Goal: Information Seeking & Learning: Learn about a topic

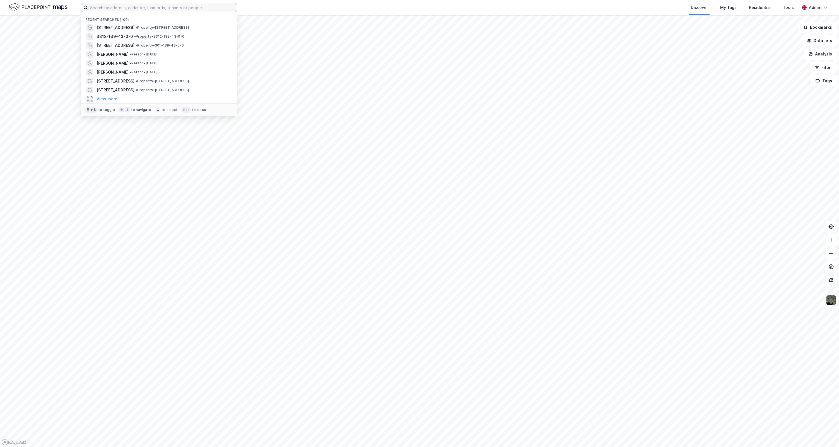
click at [198, 8] on input at bounding box center [162, 7] width 149 height 8
paste input "0301/237/21/0/0."
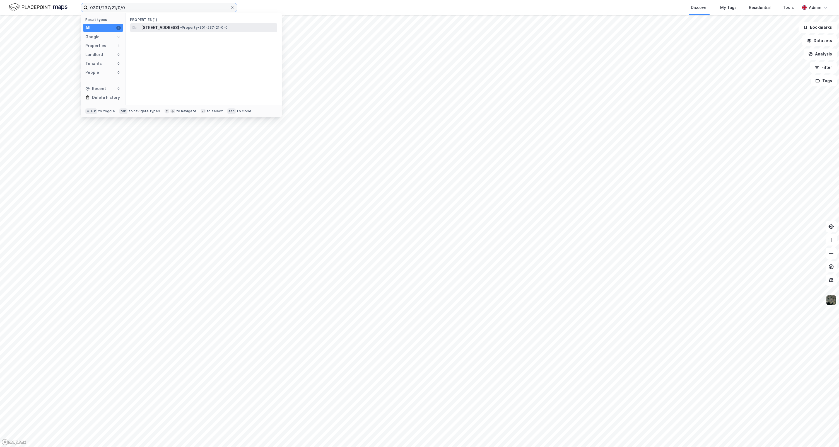
type input "0301/237/21/0/0"
click at [179, 28] on span "[STREET_ADDRESS]" at bounding box center [160, 27] width 38 height 7
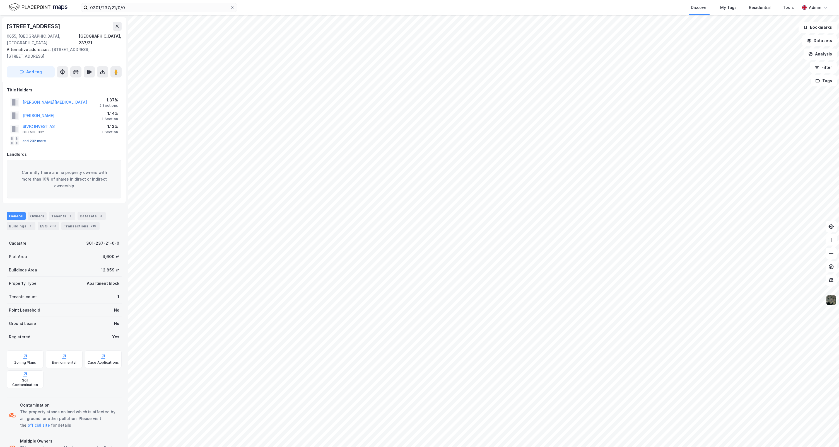
click at [0, 0] on button "and 232 more" at bounding box center [0, 0] width 0 height 0
